Goal: Task Accomplishment & Management: Complete application form

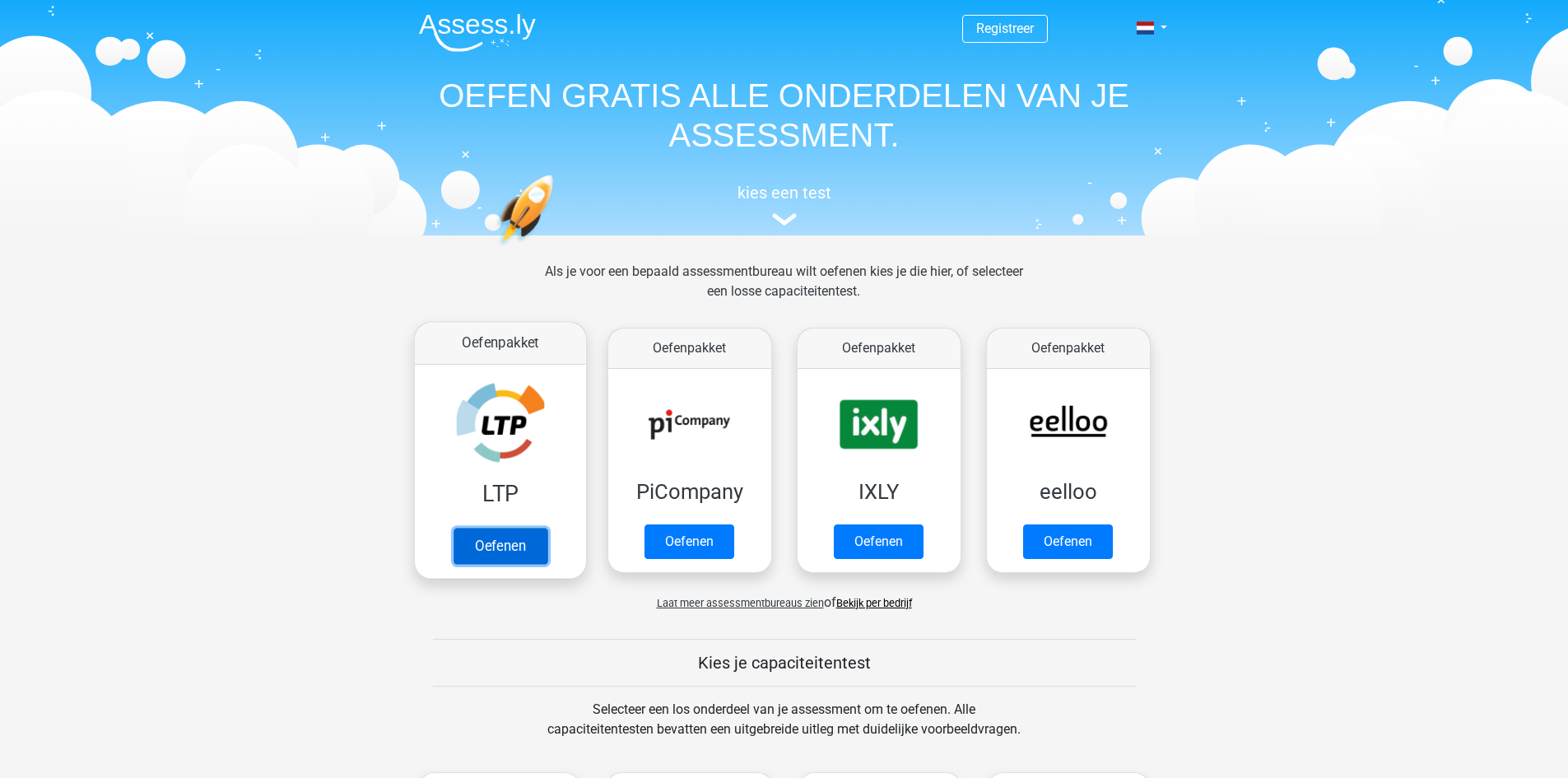
click at [513, 547] on link "Oefenen" at bounding box center [500, 546] width 94 height 36
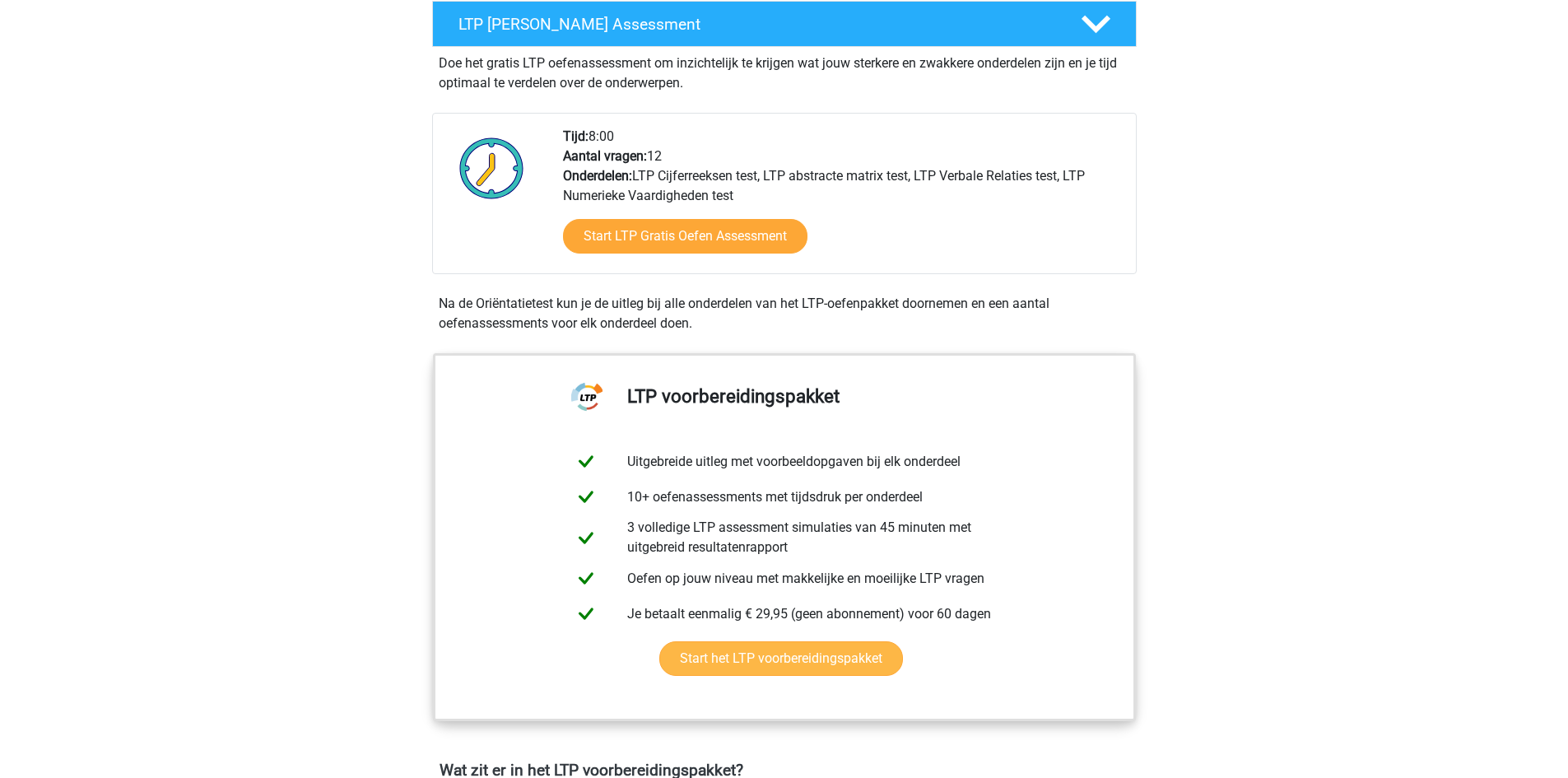
scroll to position [330, 0]
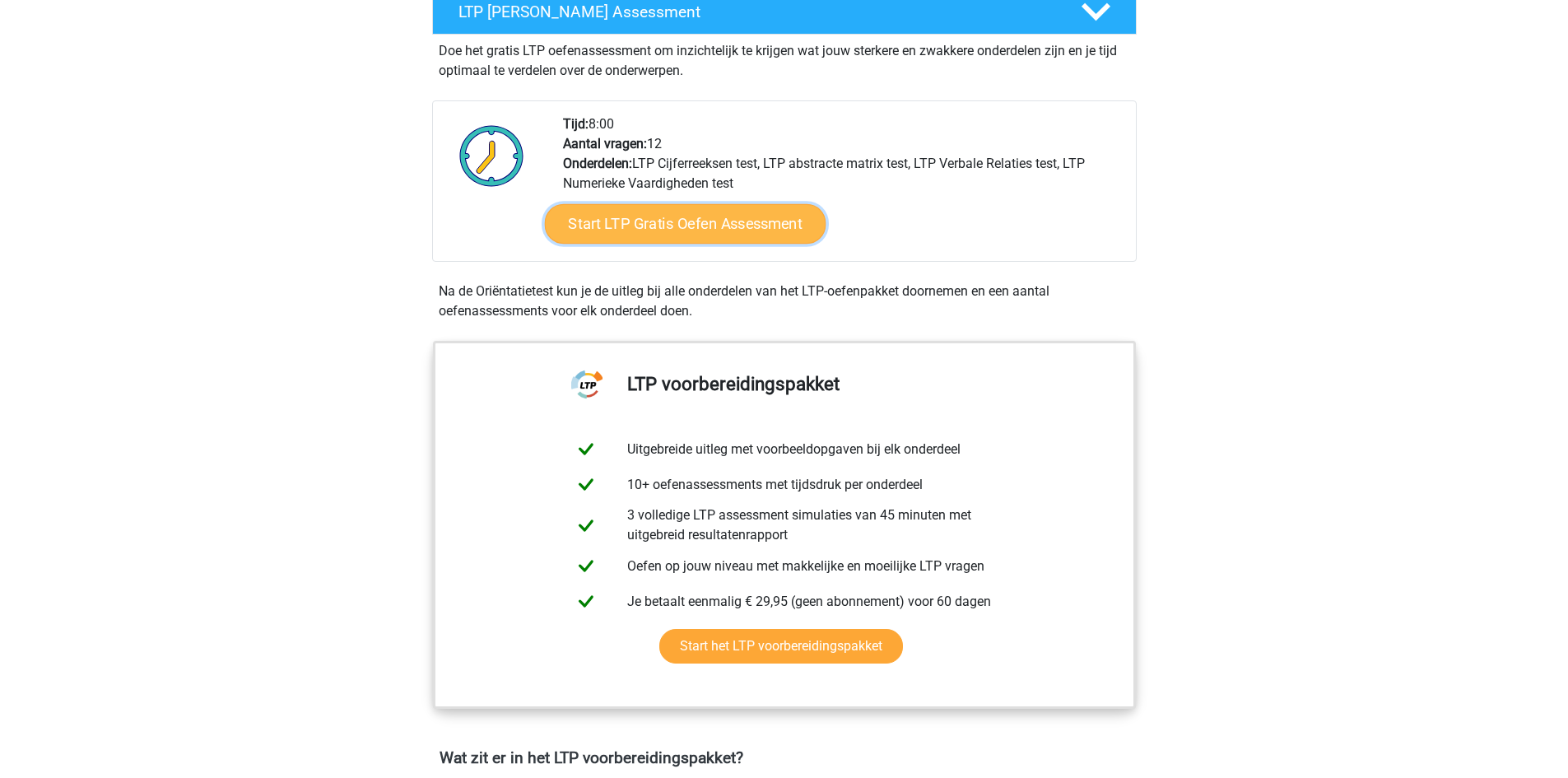
click at [679, 225] on link "Start LTP Gratis Oefen Assessment" at bounding box center [684, 224] width 281 height 40
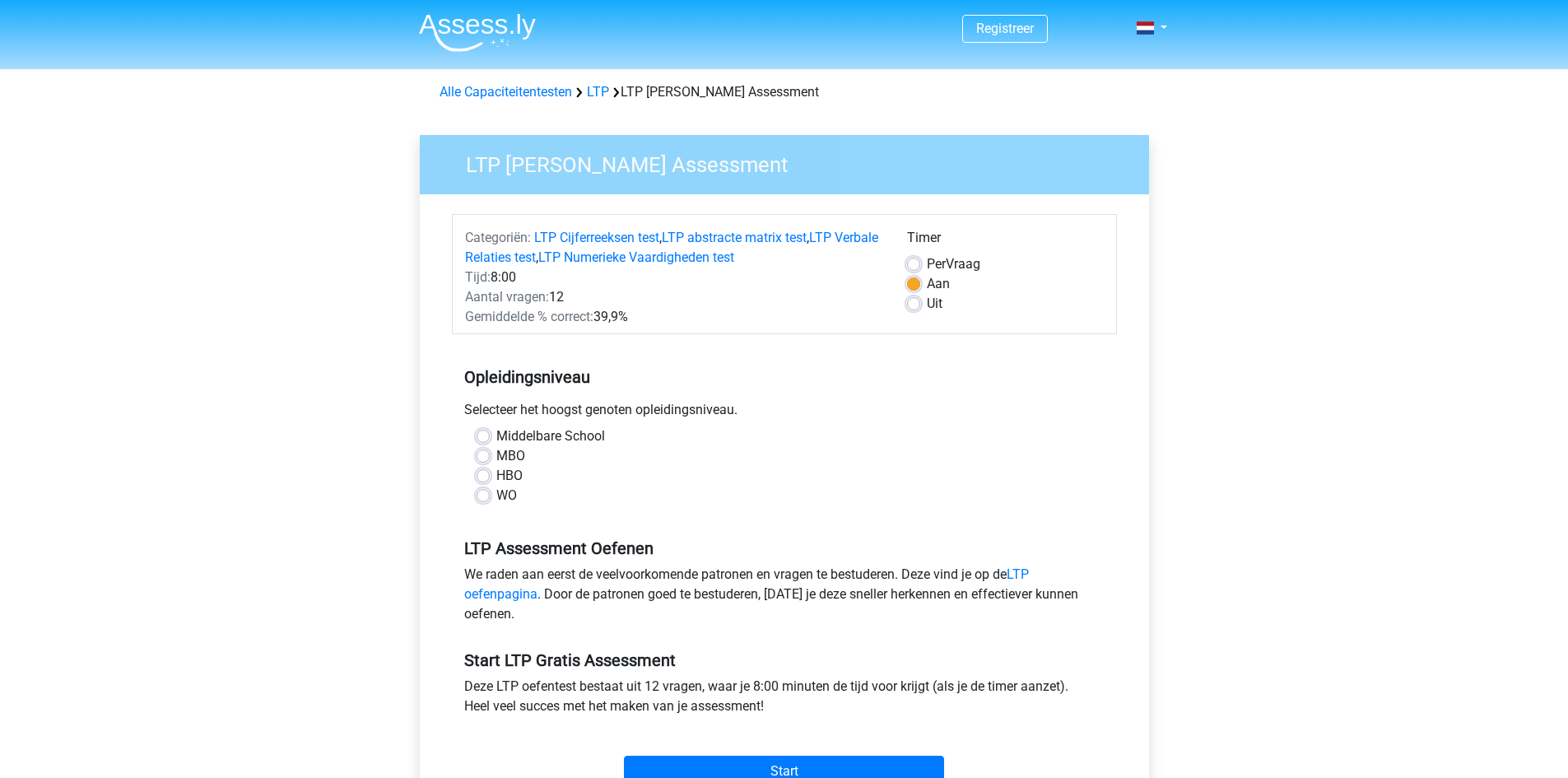
click at [496, 480] on label "HBO" at bounding box center [509, 475] width 26 height 19
click at [485, 480] on input "HBO" at bounding box center [484, 474] width 14 height 16
radio input "true"
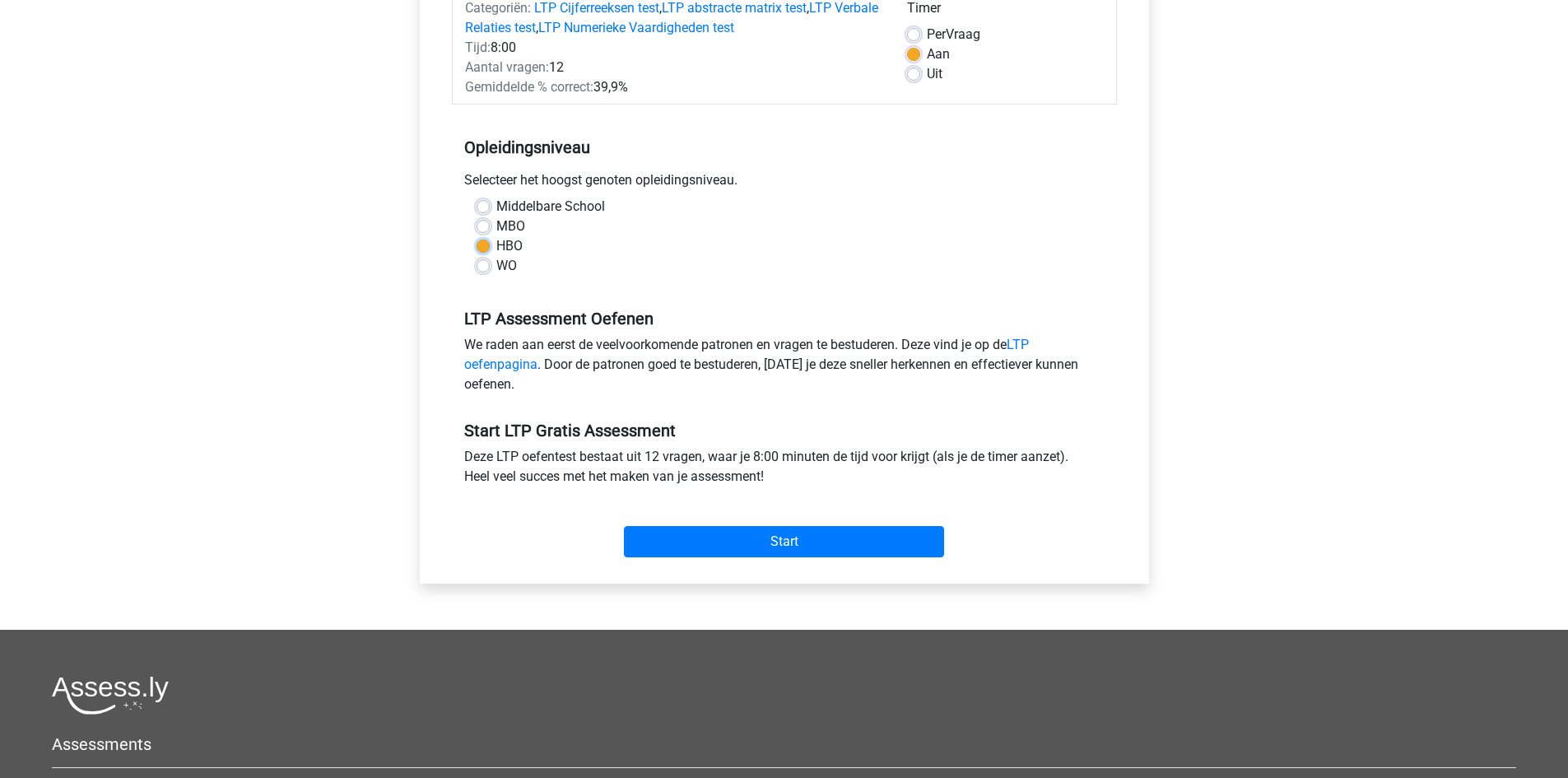
scroll to position [247, 0]
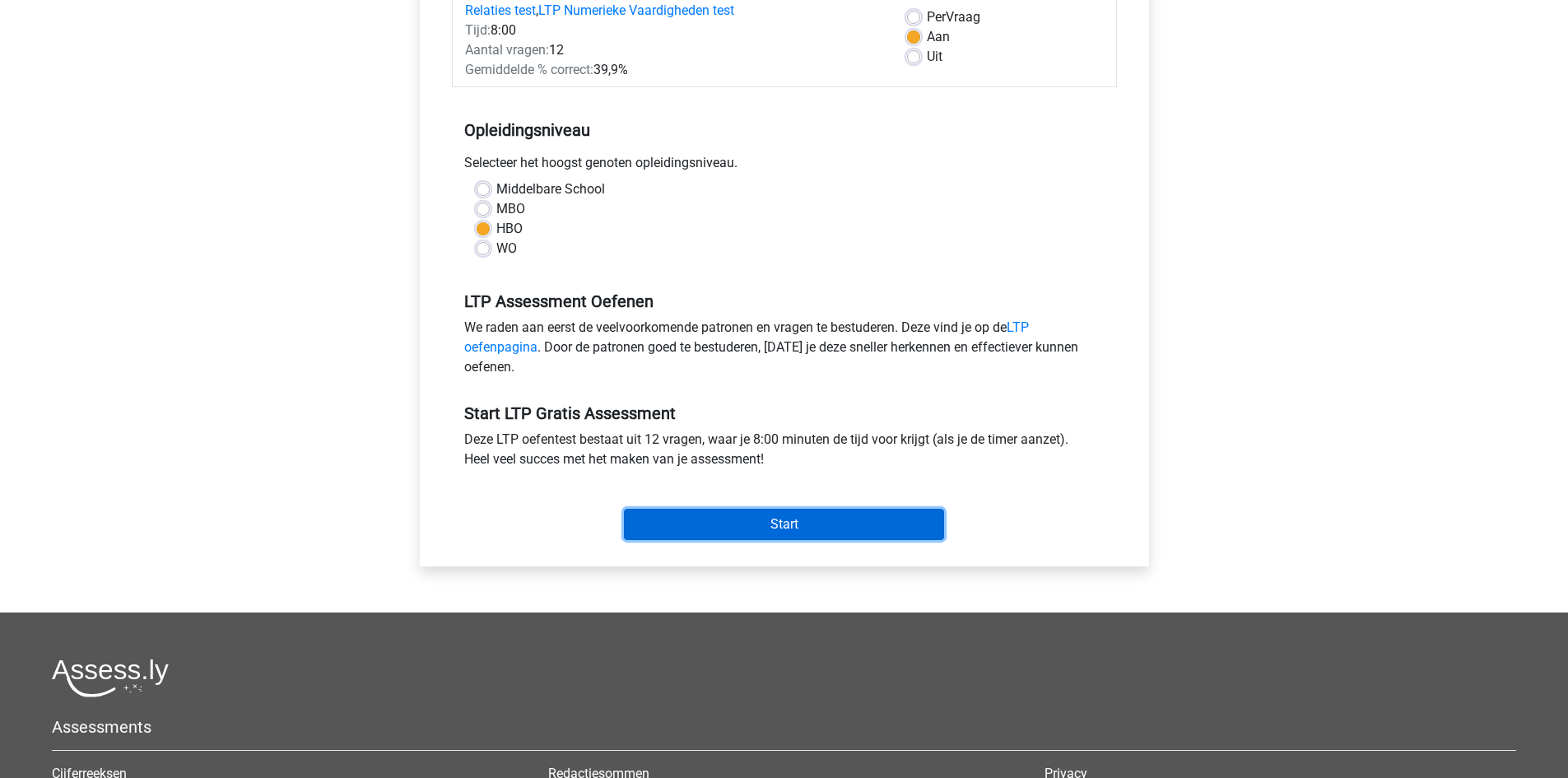
click at [775, 523] on input "Start" at bounding box center [784, 525] width 320 height 31
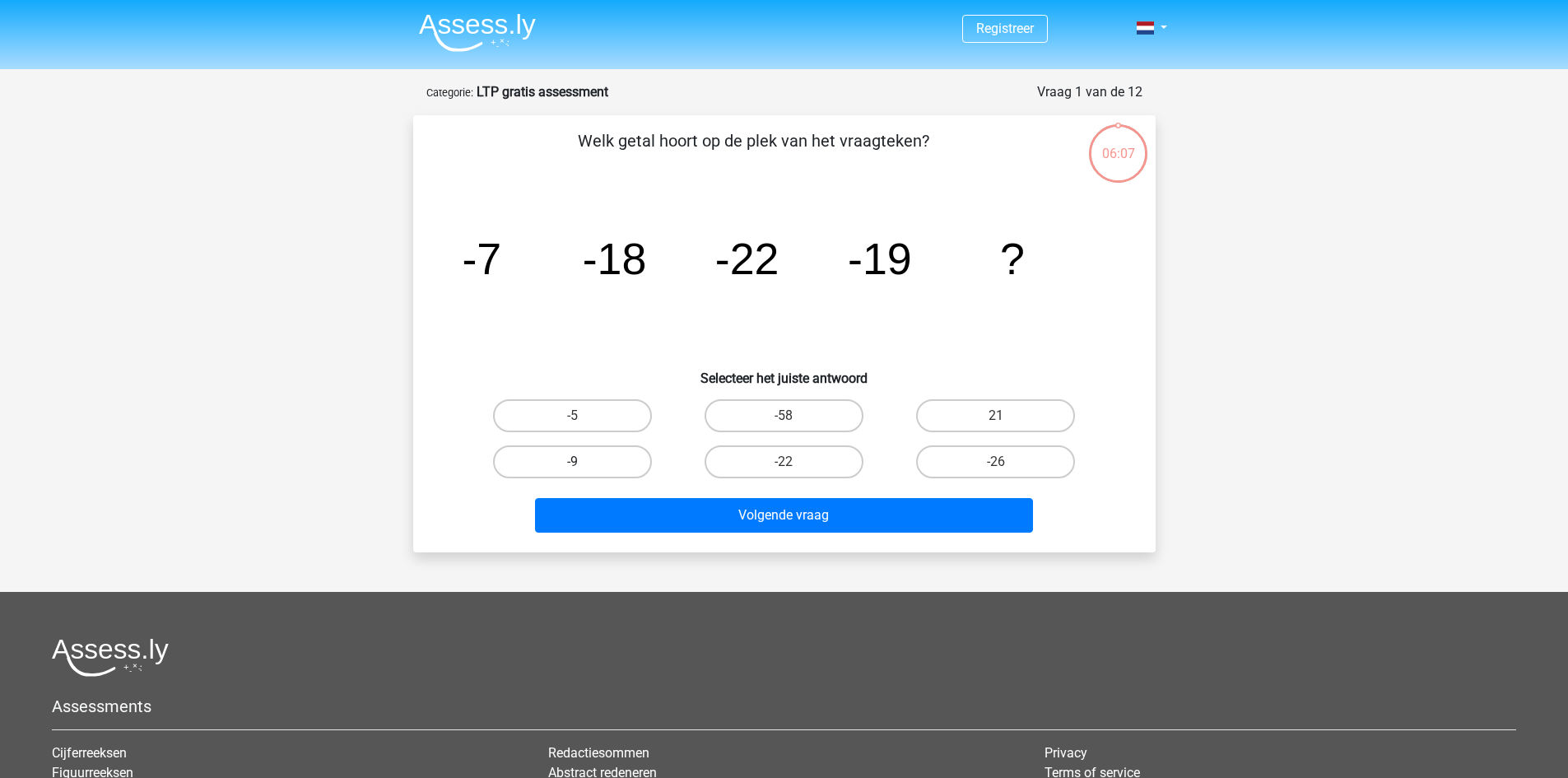
click at [590, 459] on label "-9" at bounding box center [573, 462] width 159 height 33
click at [583, 462] on input "-9" at bounding box center [577, 467] width 11 height 11
radio input "true"
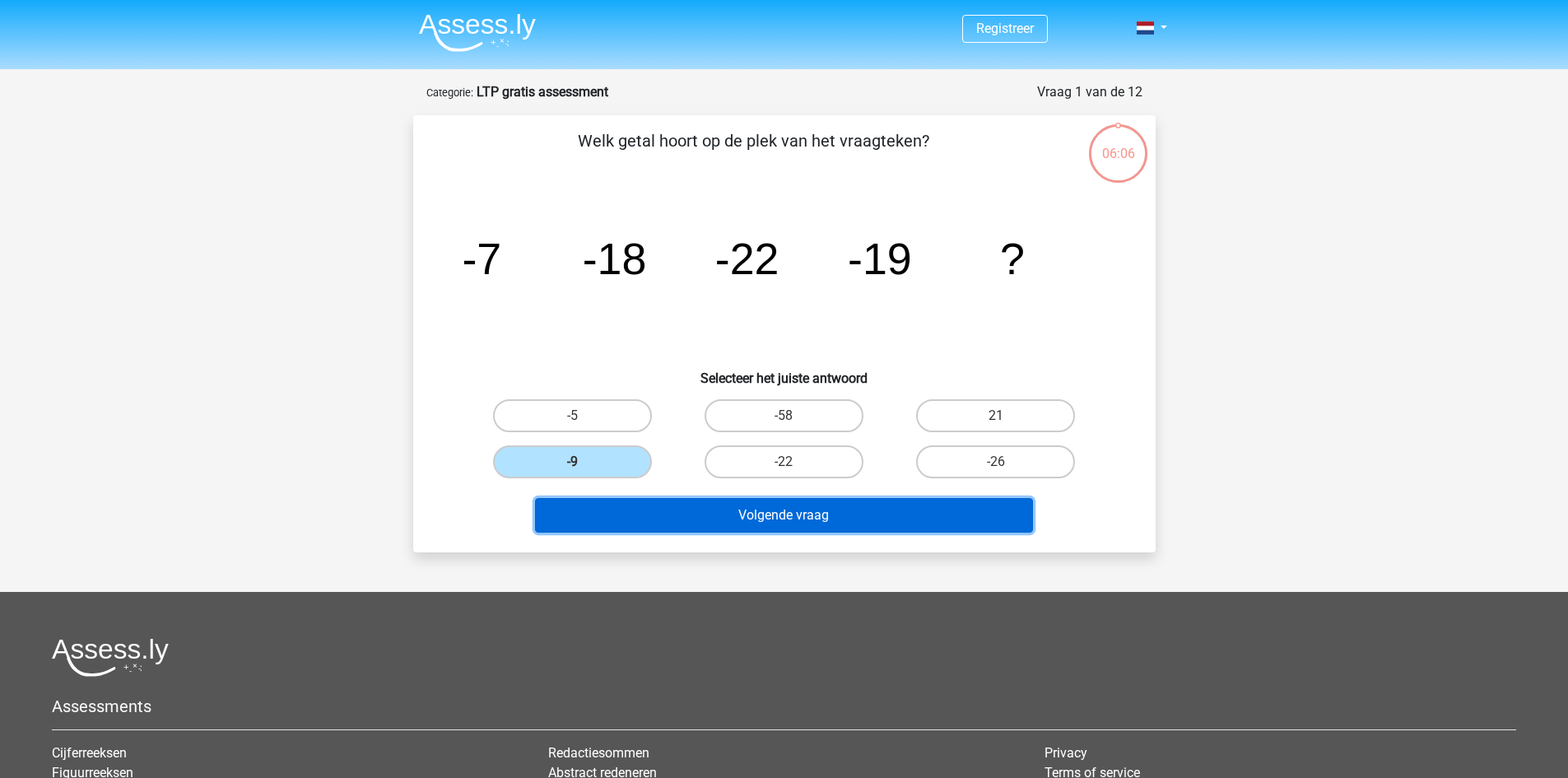
click at [741, 509] on button "Volgende vraag" at bounding box center [784, 515] width 498 height 35
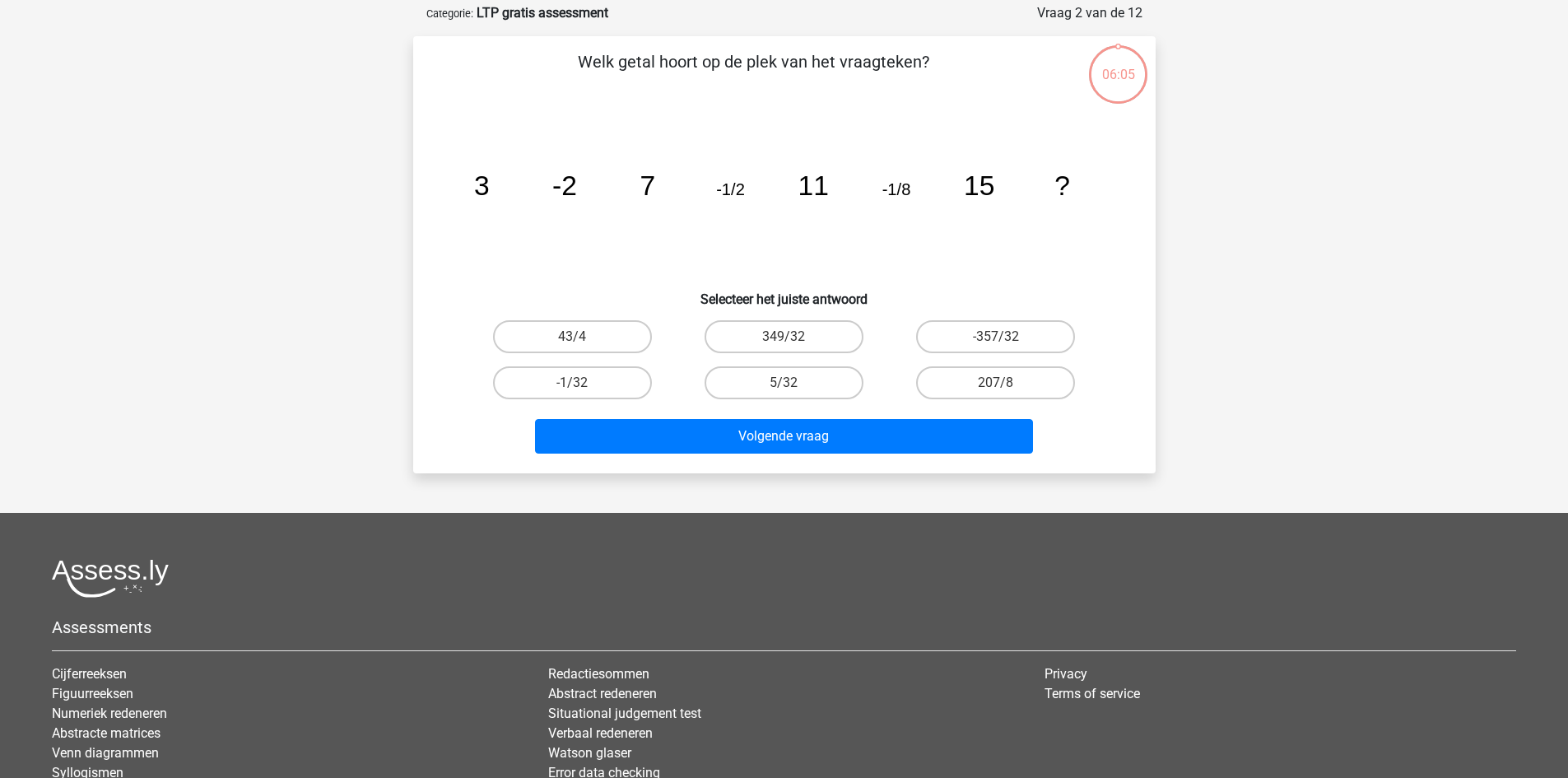
scroll to position [82, 0]
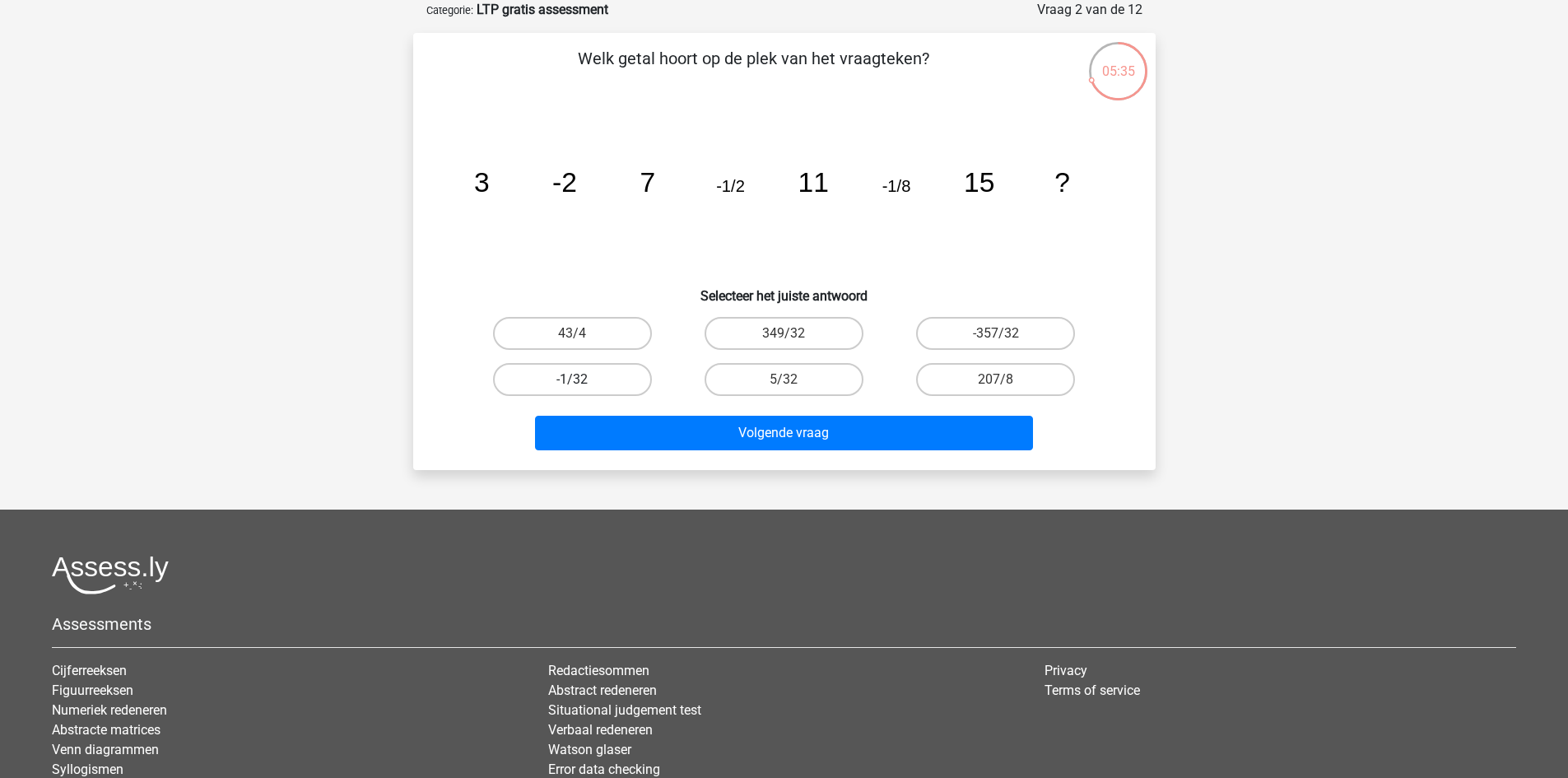
click at [585, 378] on label "-1/32" at bounding box center [573, 380] width 159 height 33
click at [583, 380] on input "-1/32" at bounding box center [577, 385] width 11 height 11
radio input "true"
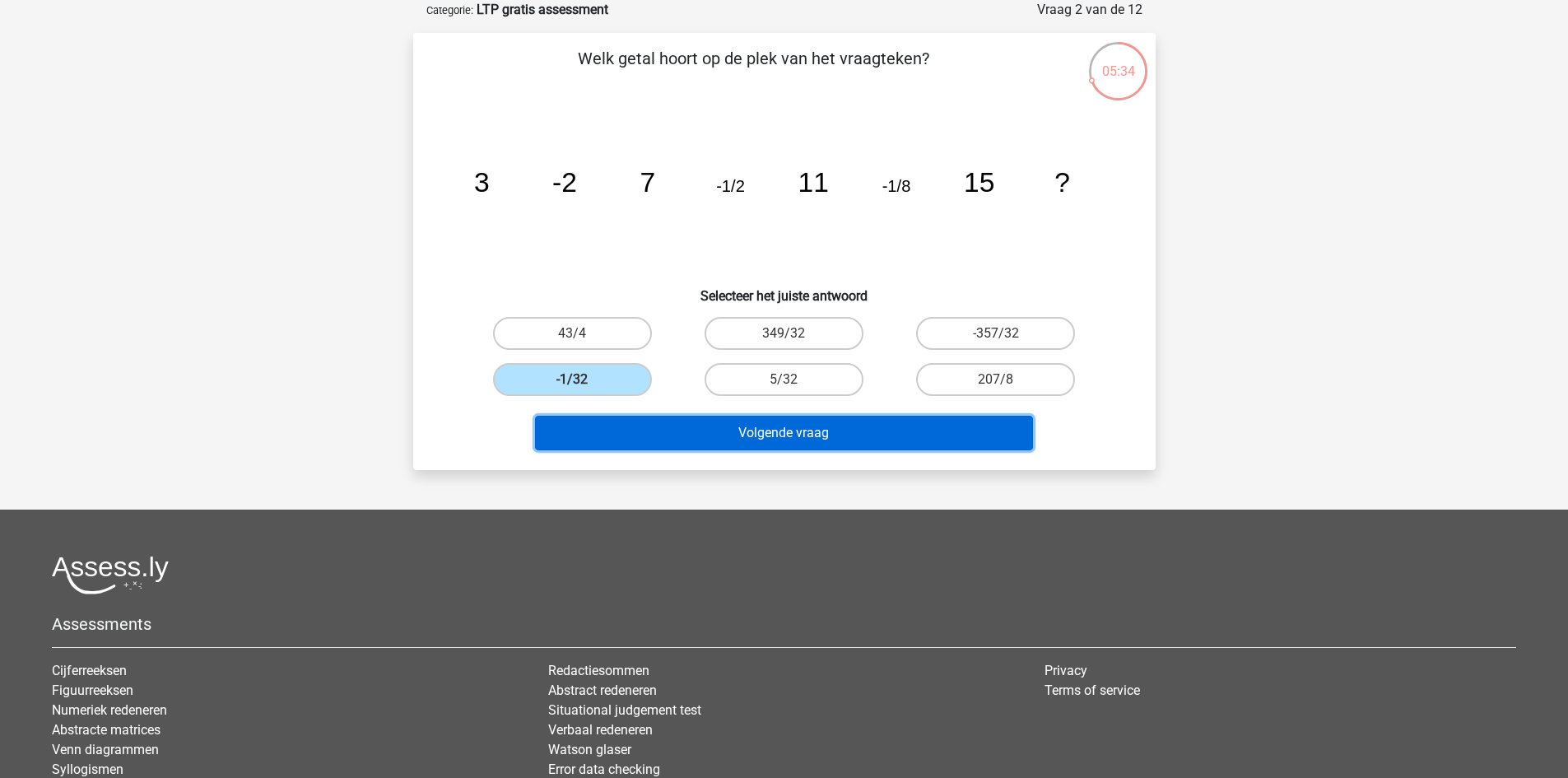
click at [759, 433] on button "Volgende vraag" at bounding box center [784, 433] width 498 height 35
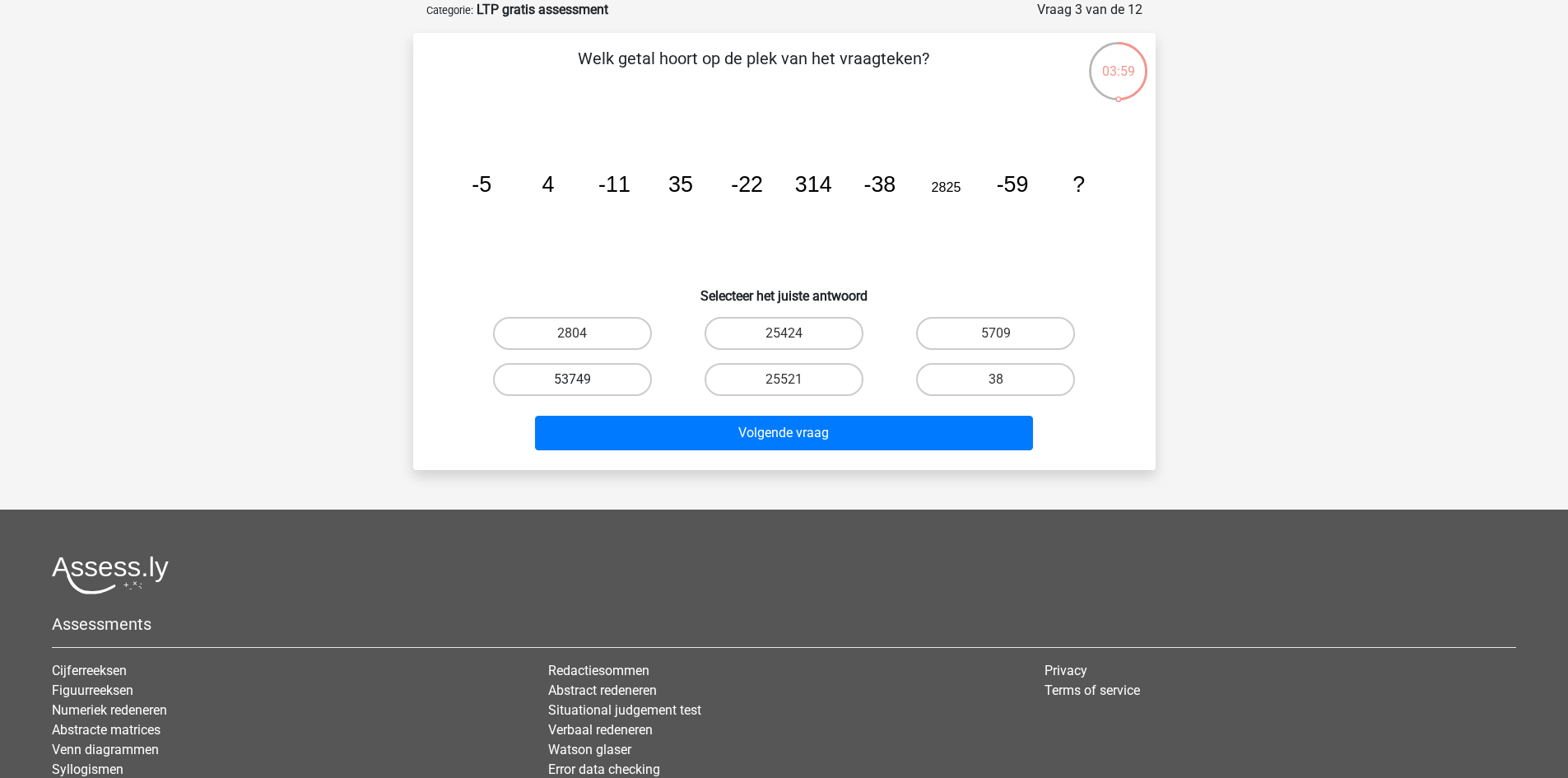
click at [591, 387] on label "53749" at bounding box center [573, 380] width 159 height 33
click at [583, 387] on input "53749" at bounding box center [577, 385] width 11 height 11
radio input "true"
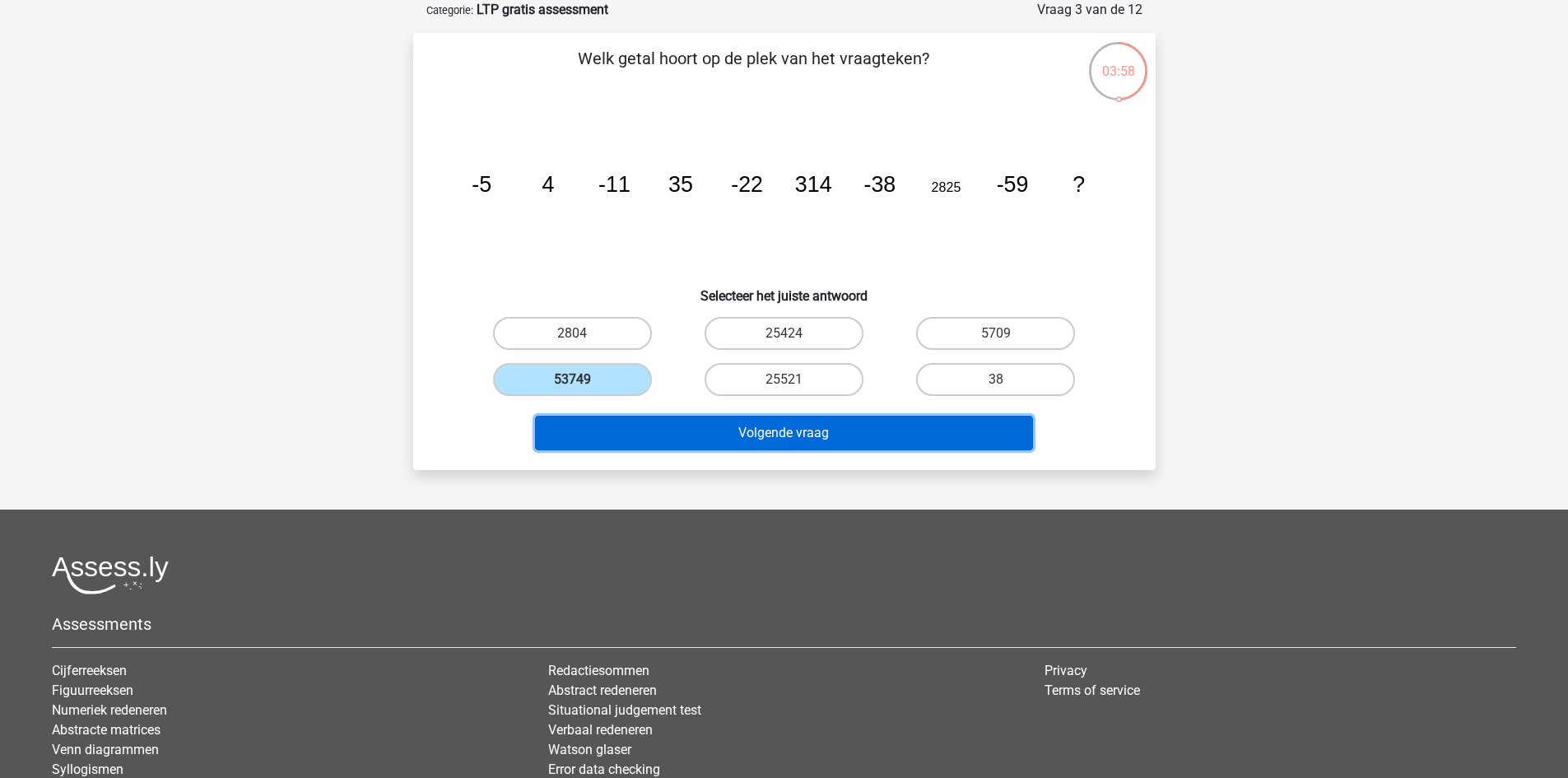
click at [684, 431] on button "Volgende vraag" at bounding box center [784, 433] width 498 height 35
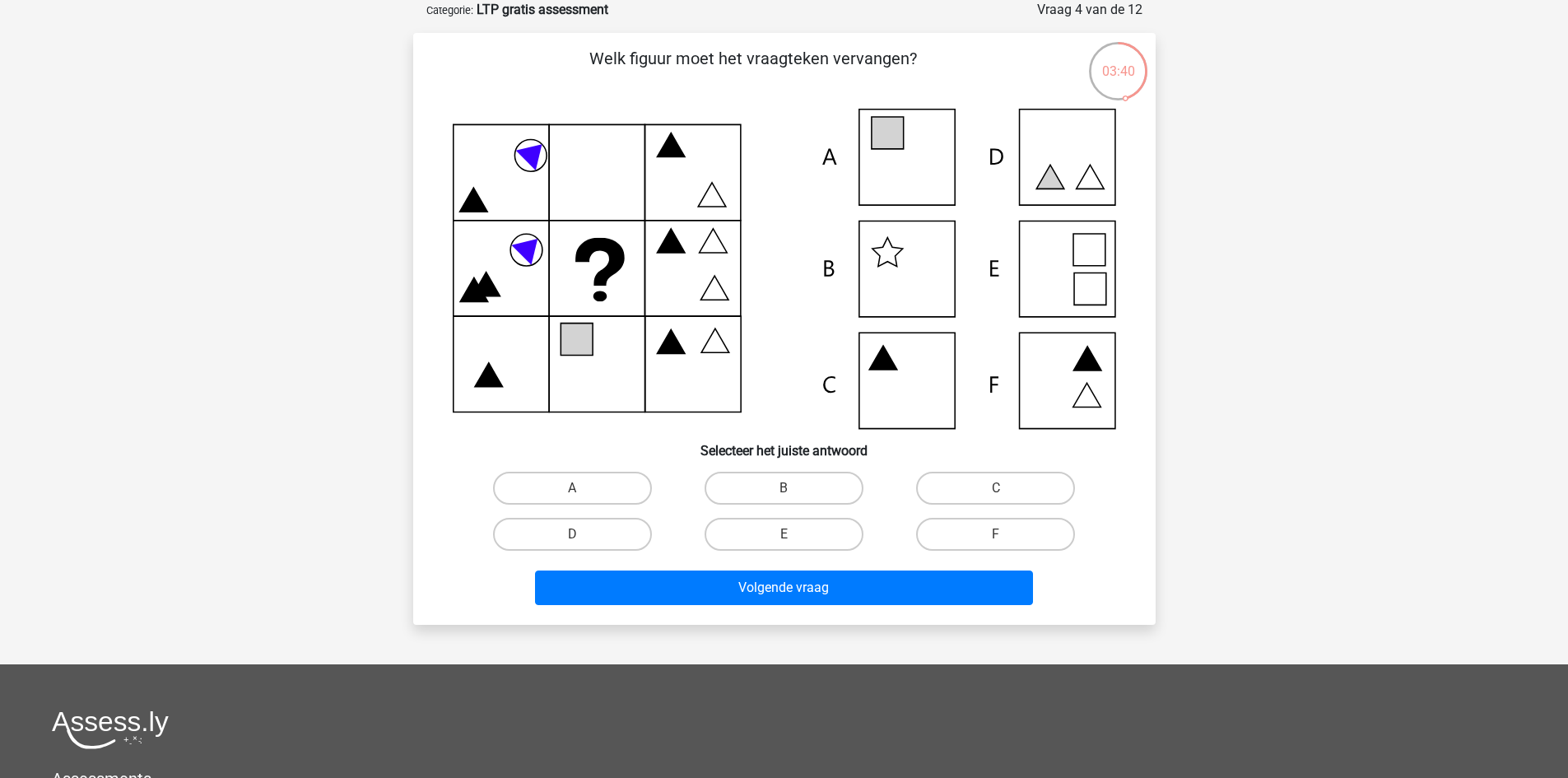
click at [1062, 271] on icon at bounding box center [784, 269] width 663 height 320
click at [813, 542] on label "E" at bounding box center [784, 534] width 159 height 33
click at [795, 542] on input "E" at bounding box center [789, 540] width 11 height 11
radio input "true"
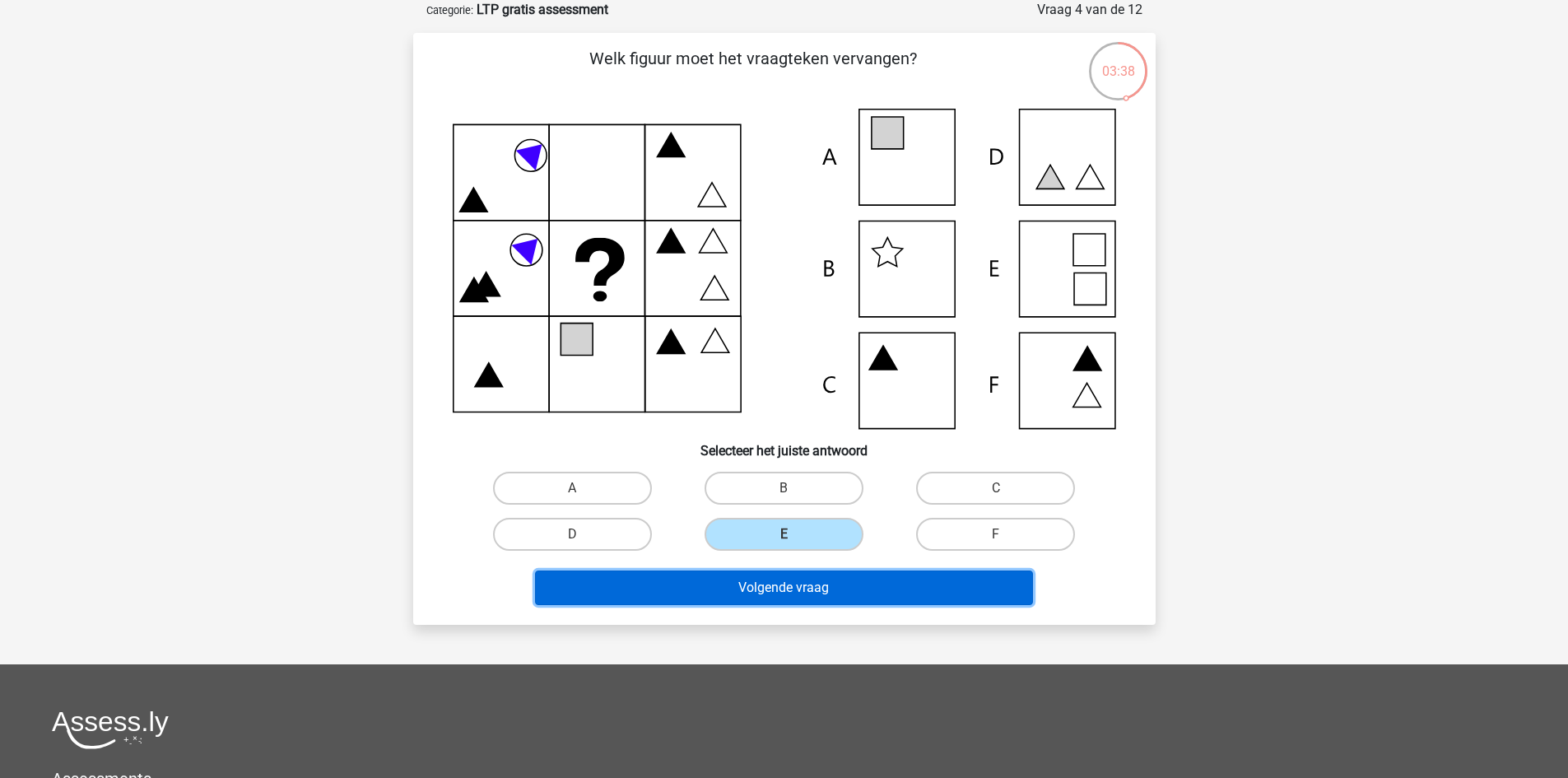
click at [838, 581] on button "Volgende vraag" at bounding box center [784, 587] width 498 height 35
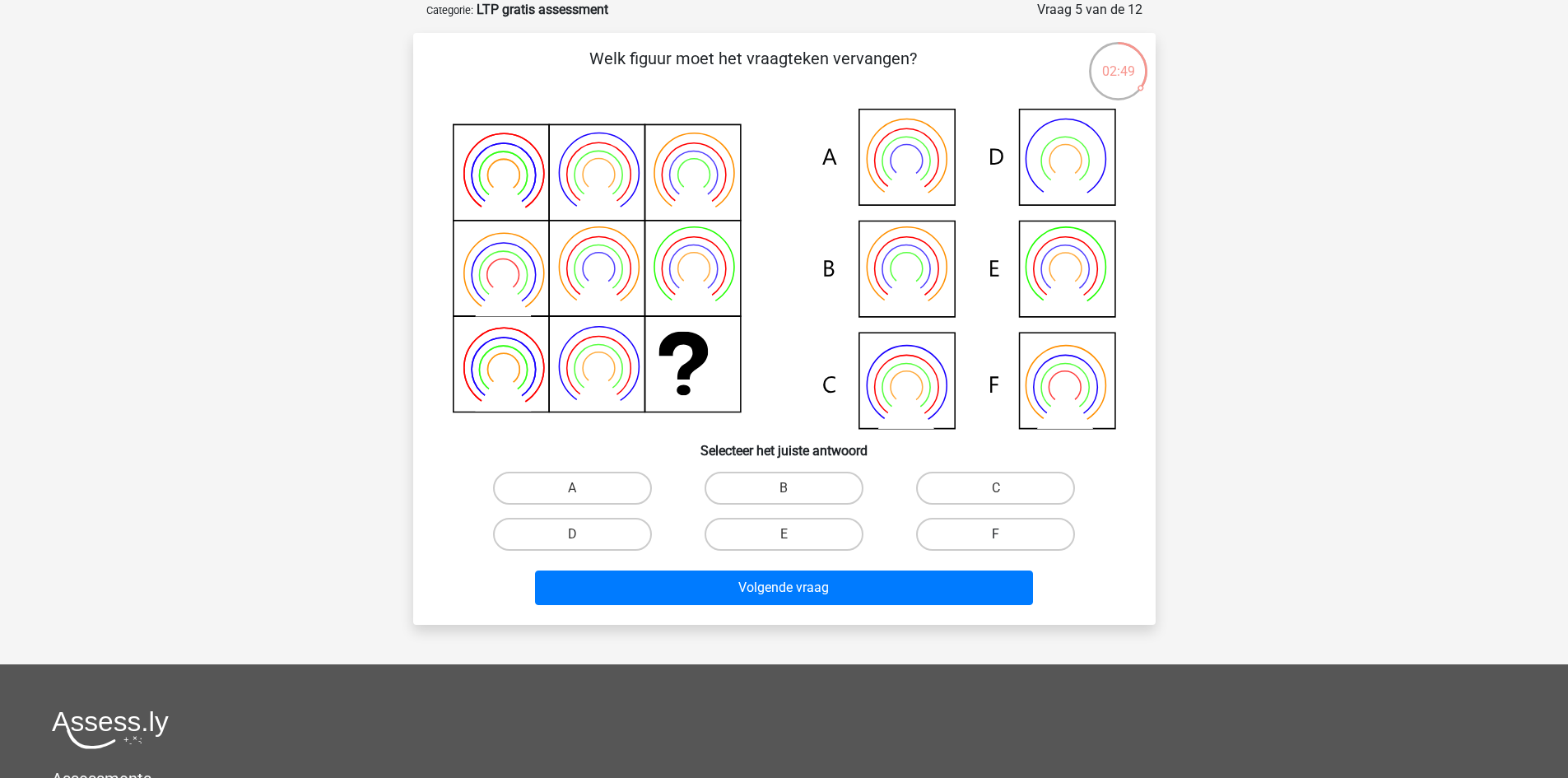
click at [1024, 535] on label "F" at bounding box center [996, 534] width 159 height 33
click at [1007, 535] on input "F" at bounding box center [1001, 540] width 11 height 11
radio input "true"
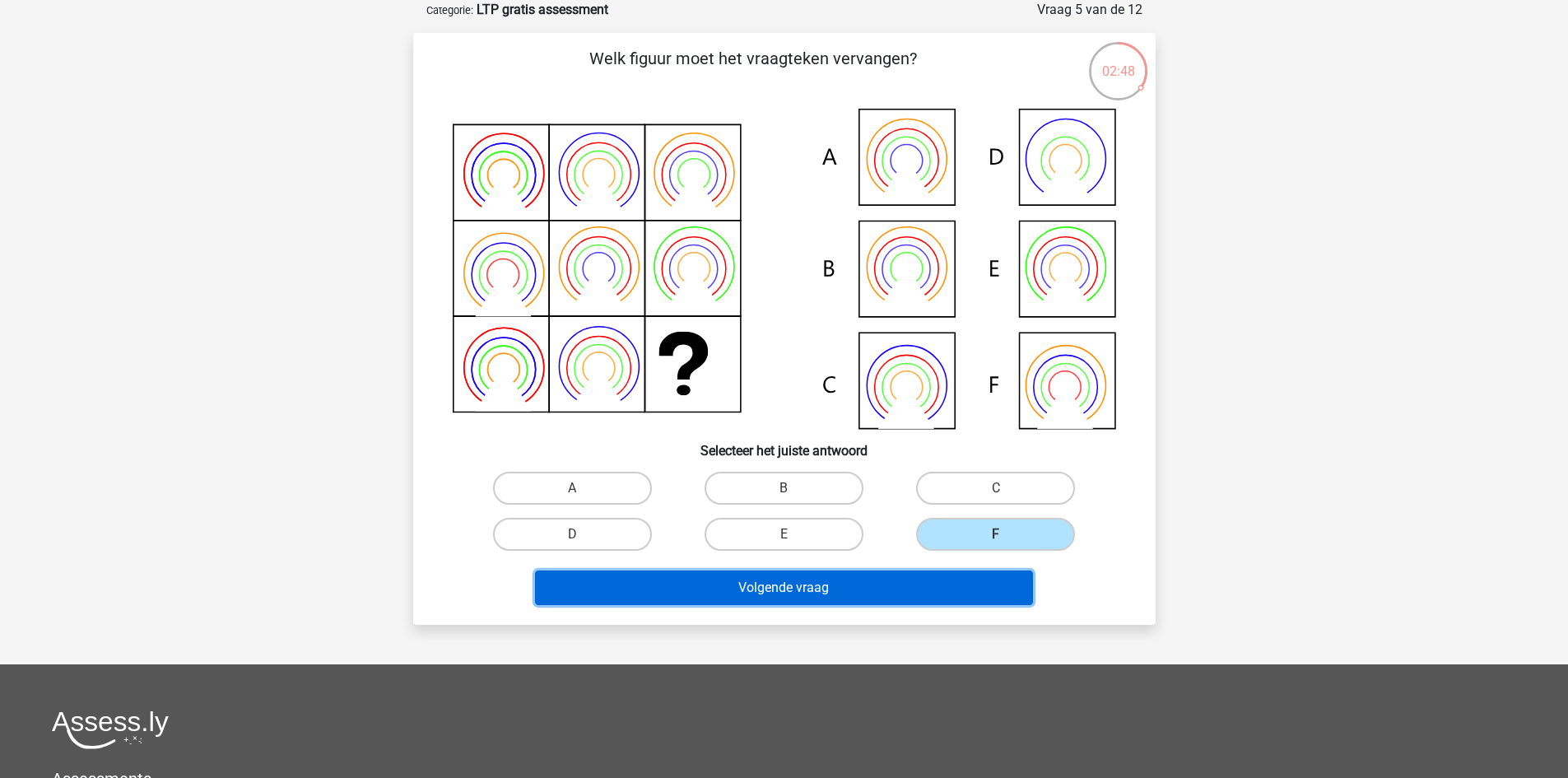
click at [989, 585] on button "Volgende vraag" at bounding box center [784, 587] width 498 height 35
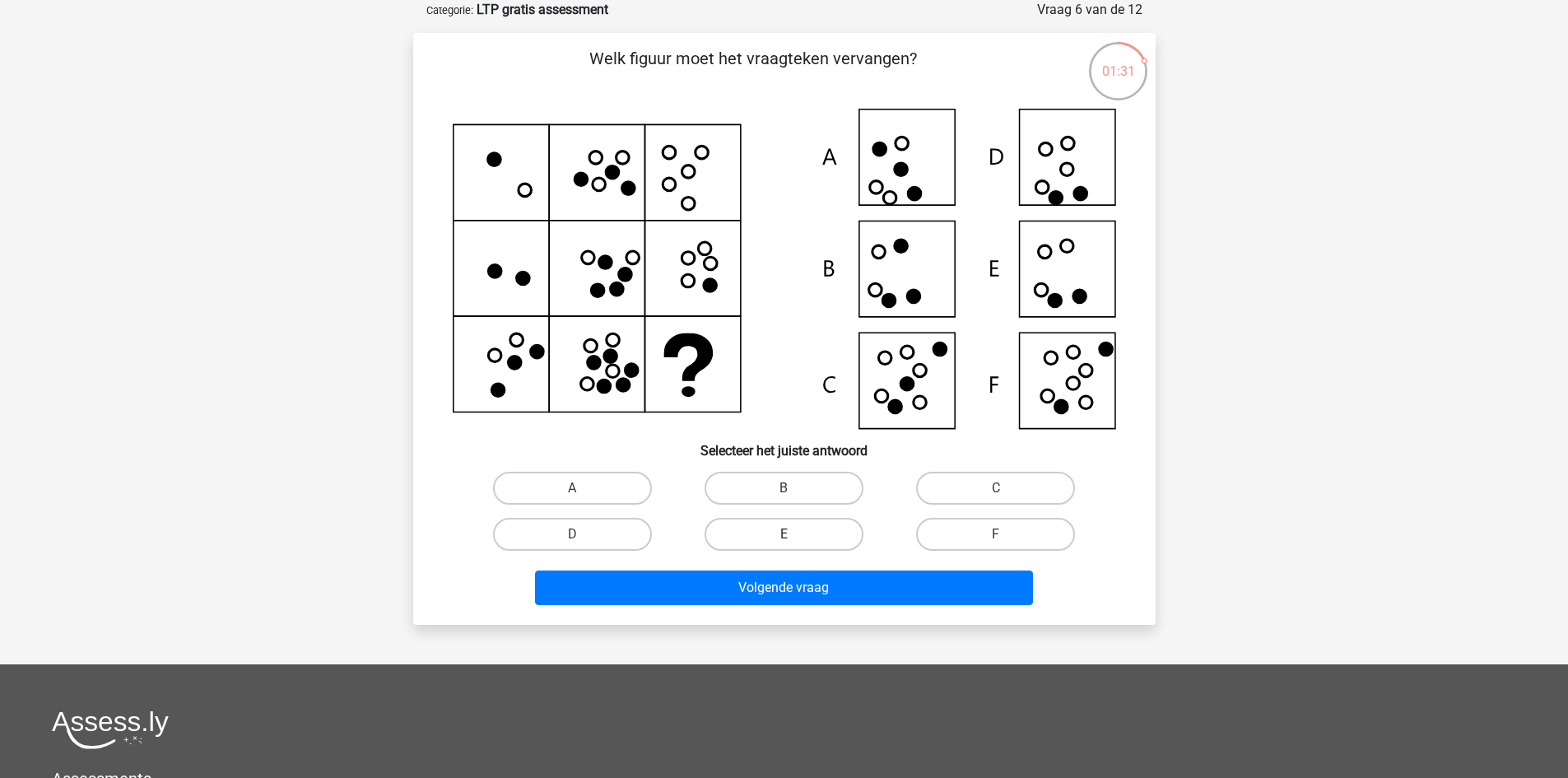
click at [807, 522] on label "E" at bounding box center [784, 534] width 159 height 33
click at [795, 535] on input "E" at bounding box center [789, 540] width 11 height 11
radio input "true"
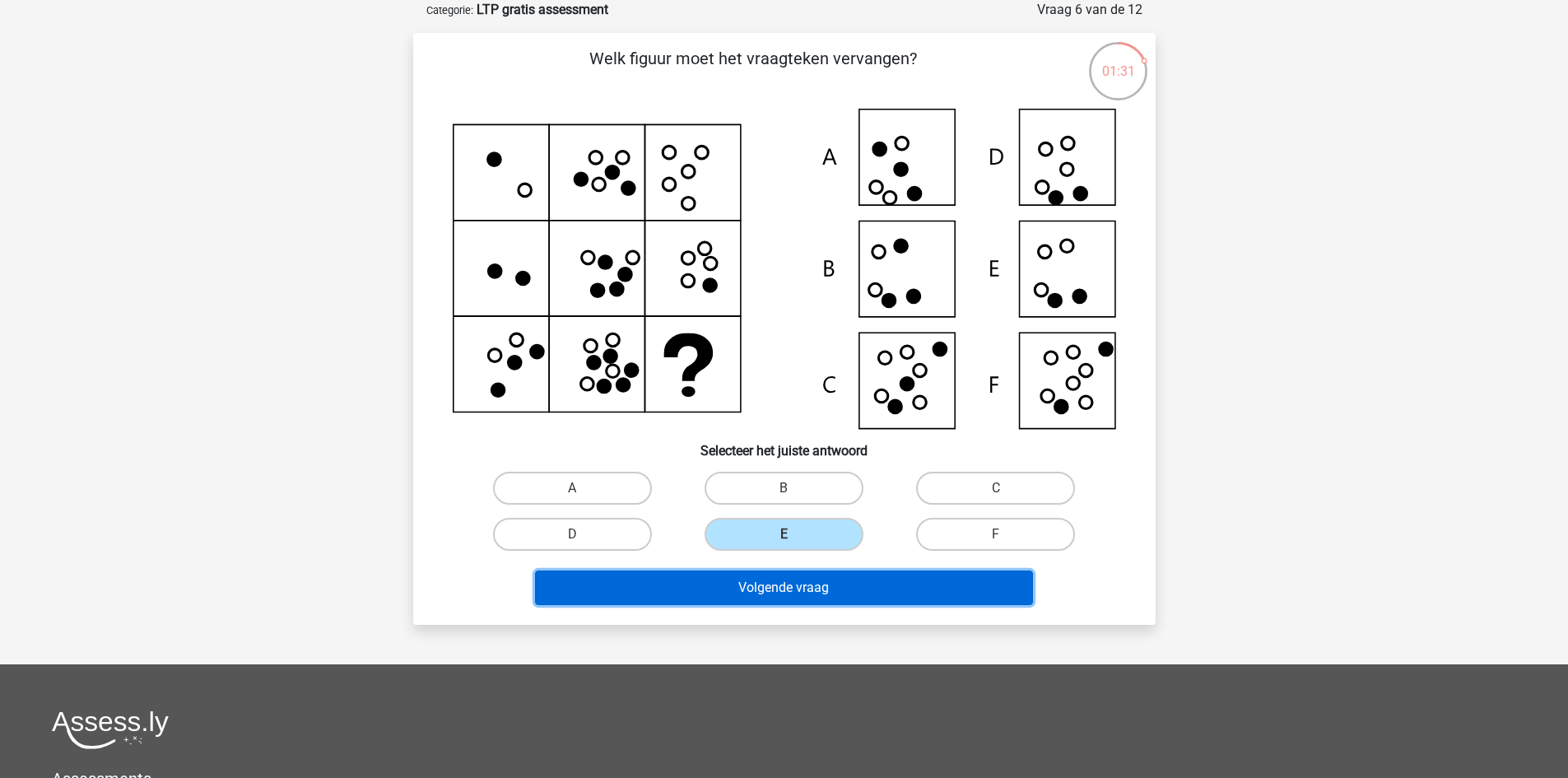
click at [832, 579] on button "Volgende vraag" at bounding box center [784, 587] width 498 height 35
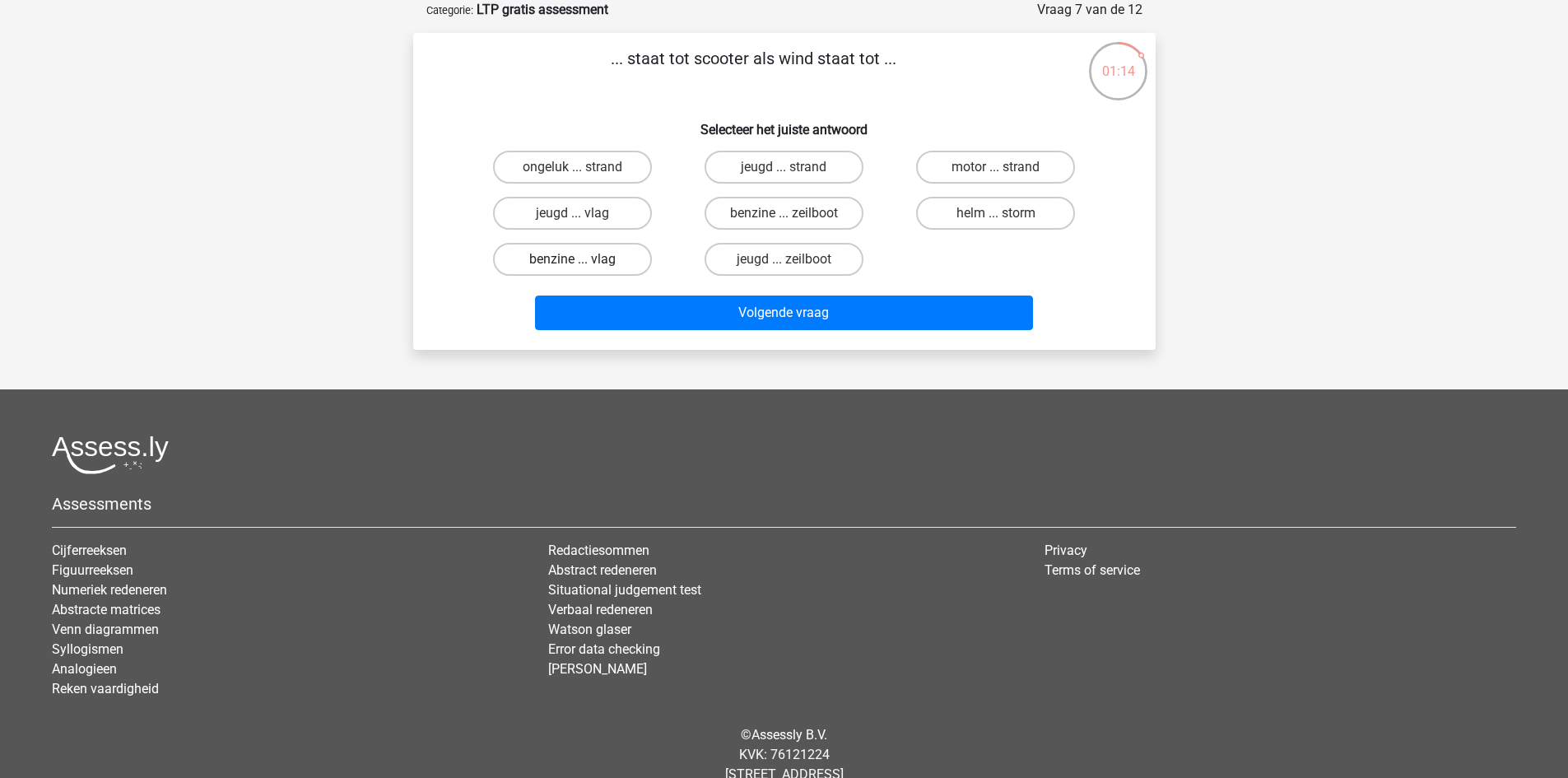
click at [587, 257] on label "benzine ... vlag" at bounding box center [573, 259] width 159 height 33
click at [583, 259] on input "benzine ... vlag" at bounding box center [577, 264] width 11 height 11
radio input "true"
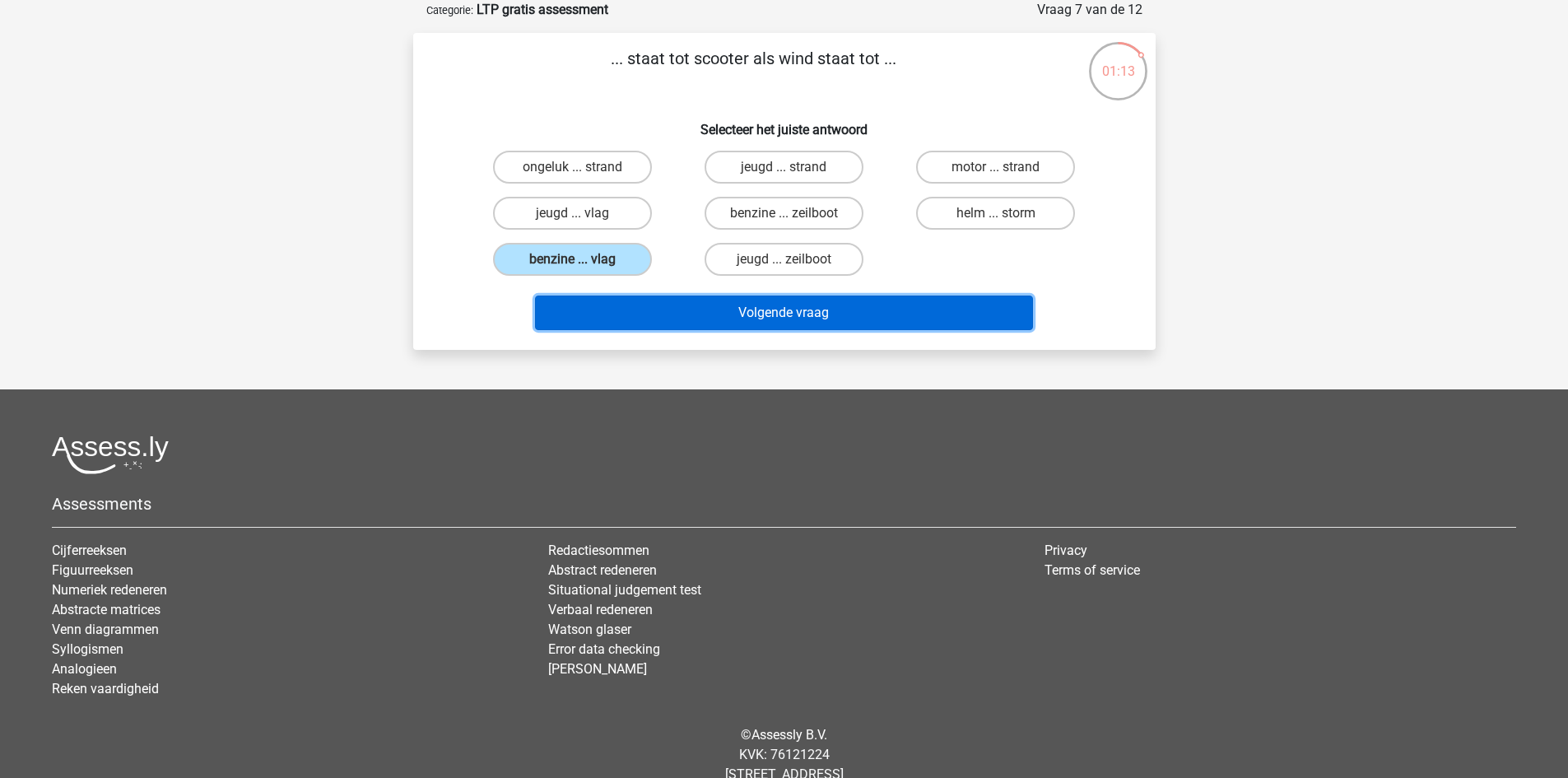
click at [771, 318] on button "Volgende vraag" at bounding box center [784, 313] width 498 height 35
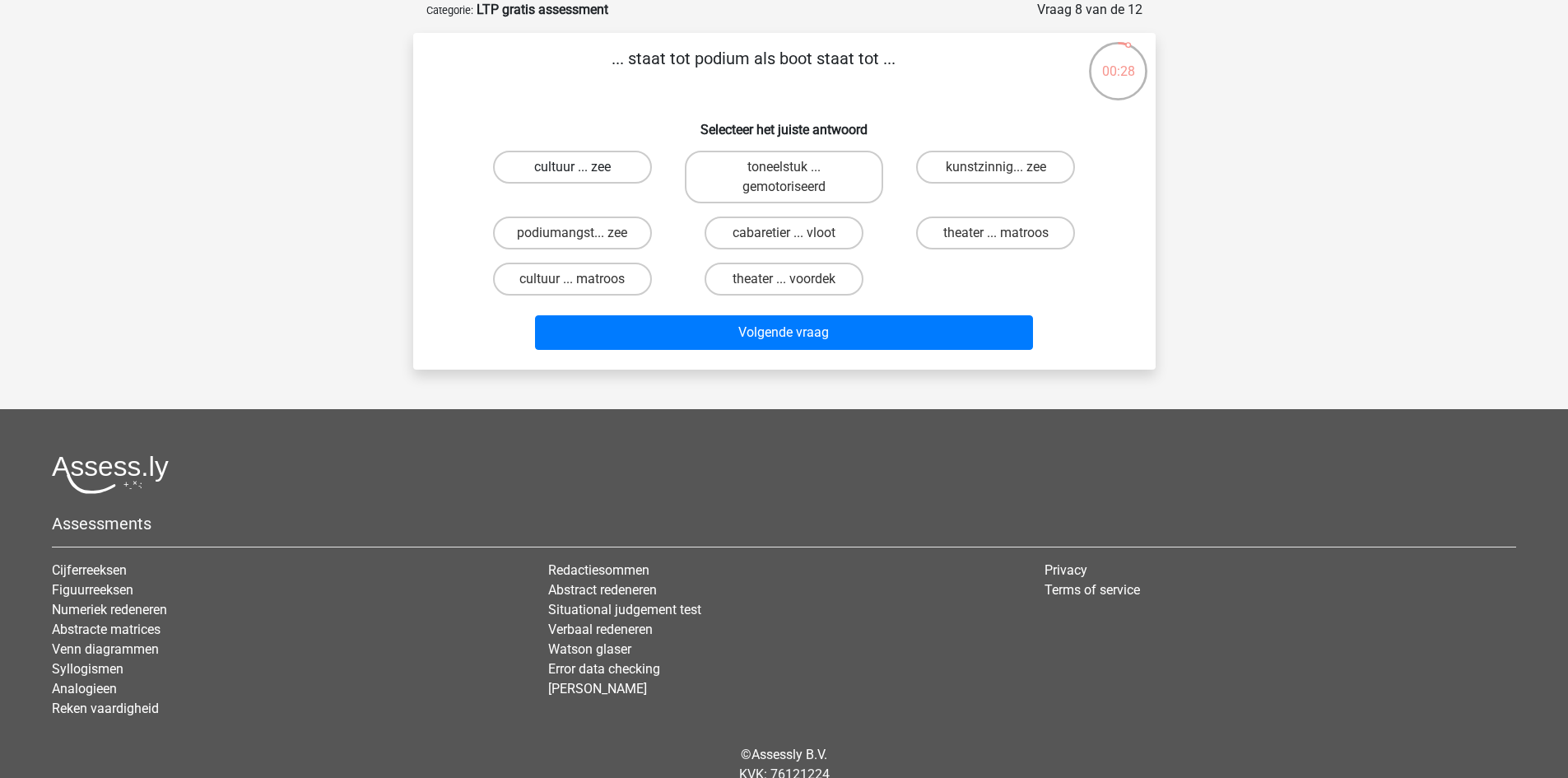
click at [586, 168] on label "cultuur ... zee" at bounding box center [573, 167] width 159 height 33
click at [583, 168] on input "cultuur ... zee" at bounding box center [577, 172] width 11 height 11
radio input "true"
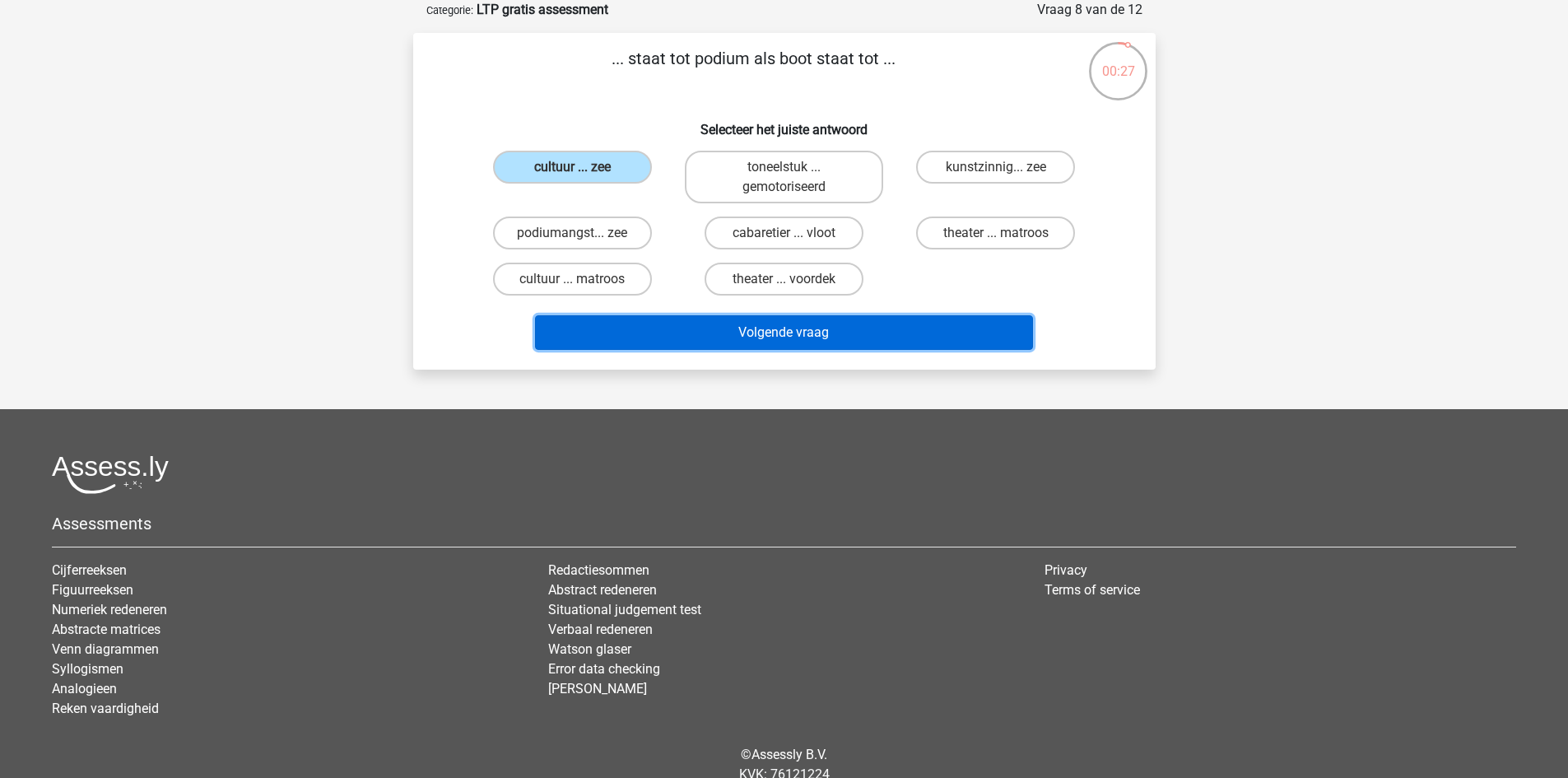
click at [797, 327] on button "Volgende vraag" at bounding box center [784, 332] width 498 height 35
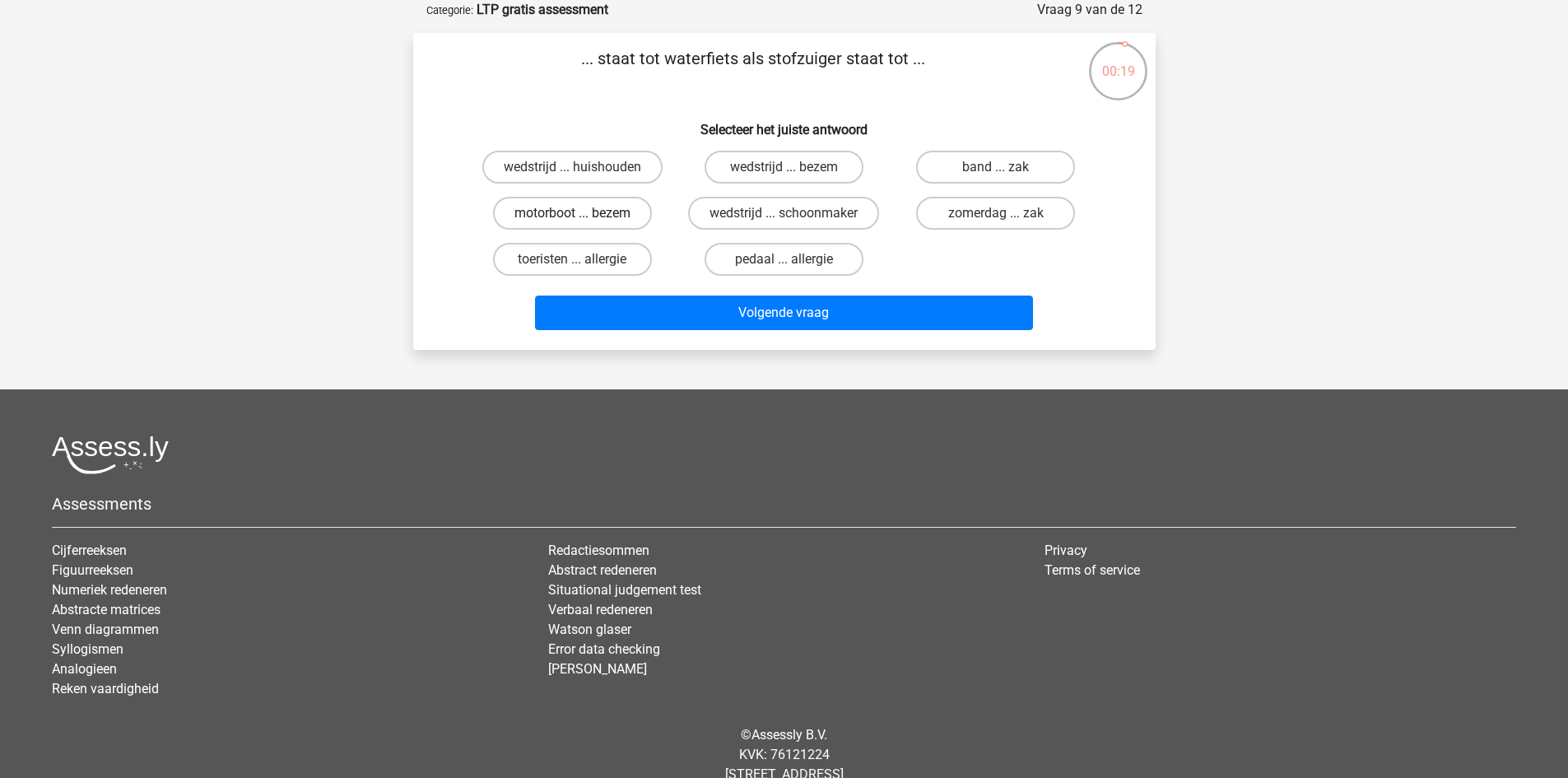
click at [608, 220] on label "motorboot ... bezem" at bounding box center [573, 213] width 159 height 33
click at [583, 220] on input "motorboot ... bezem" at bounding box center [577, 219] width 11 height 11
radio input "true"
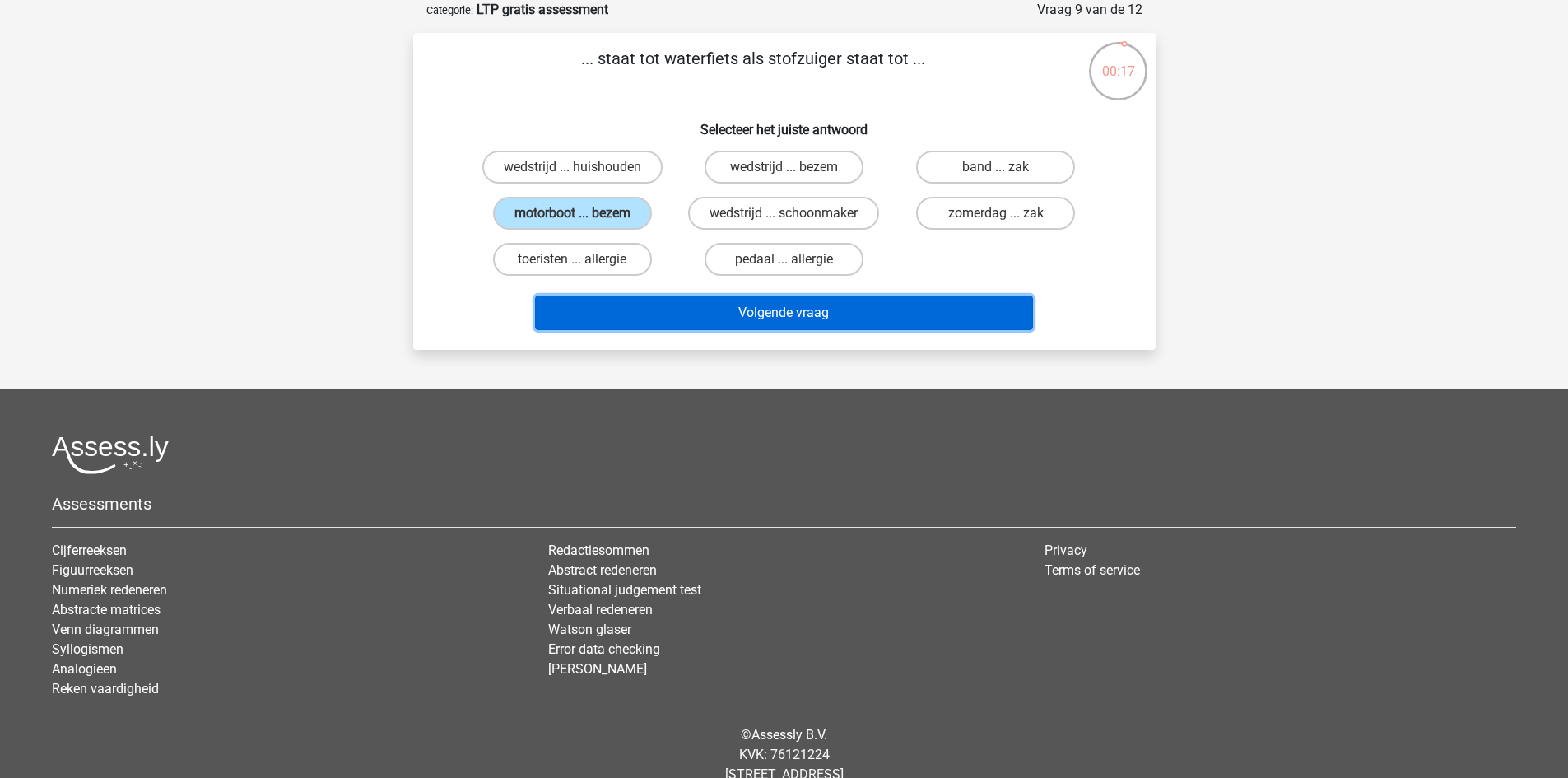
click at [784, 307] on button "Volgende vraag" at bounding box center [784, 313] width 498 height 35
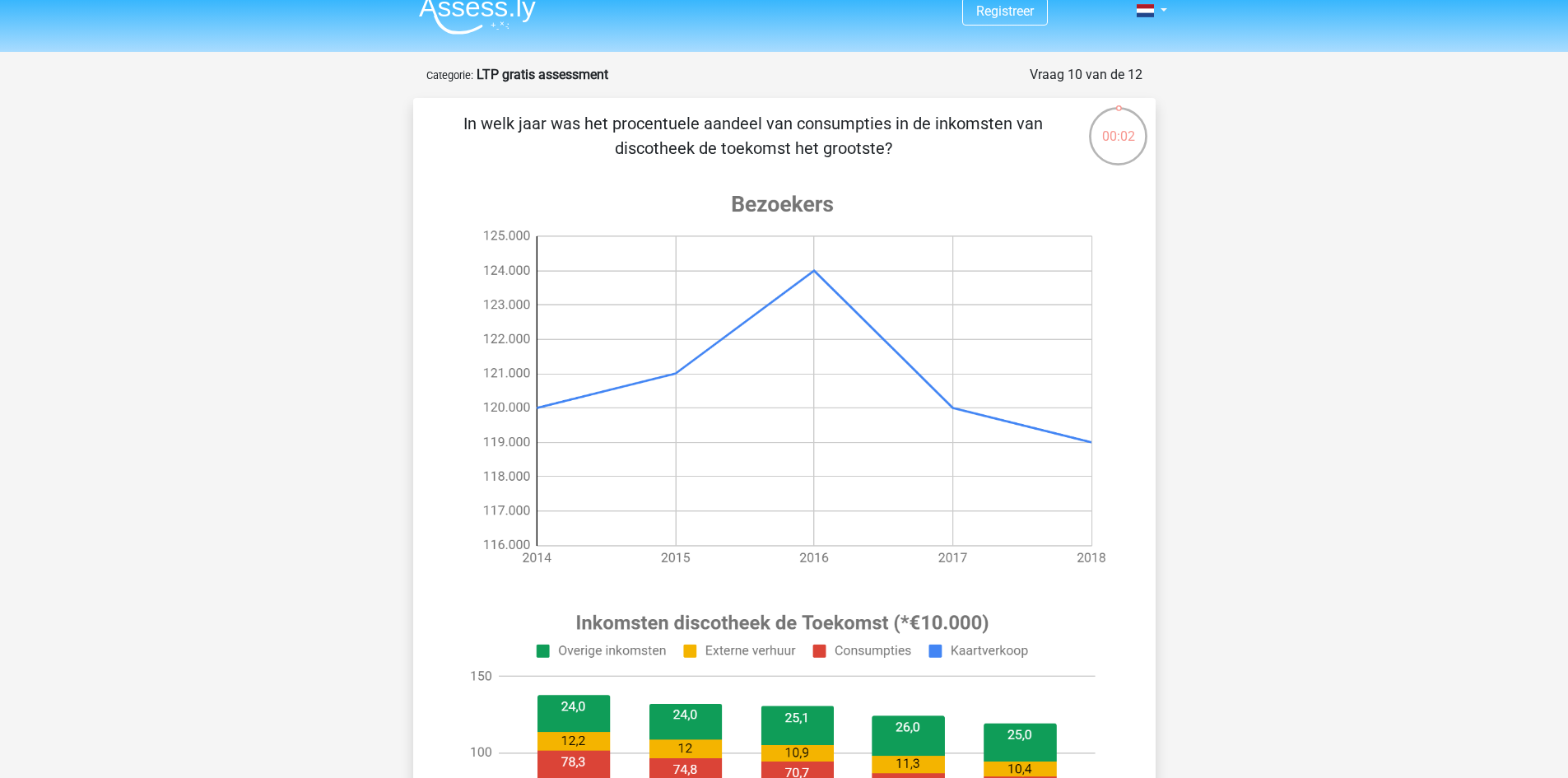
scroll to position [0, 0]
